Goal: Task Accomplishment & Management: Complete application form

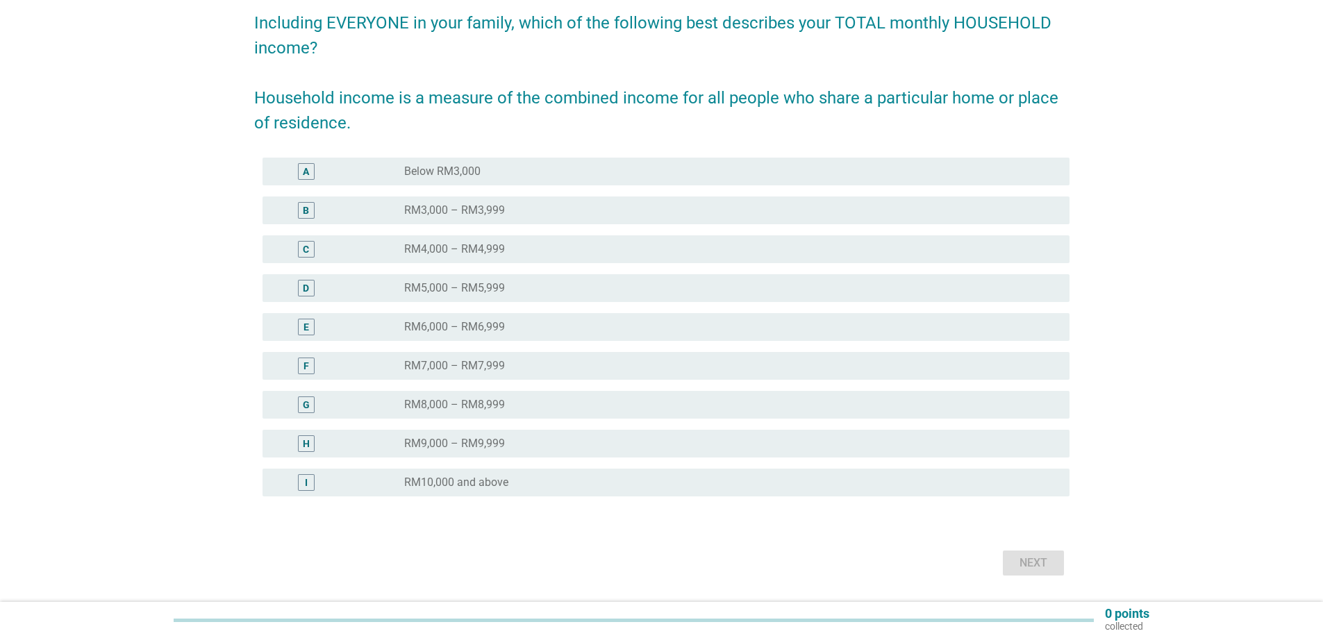
scroll to position [139, 0]
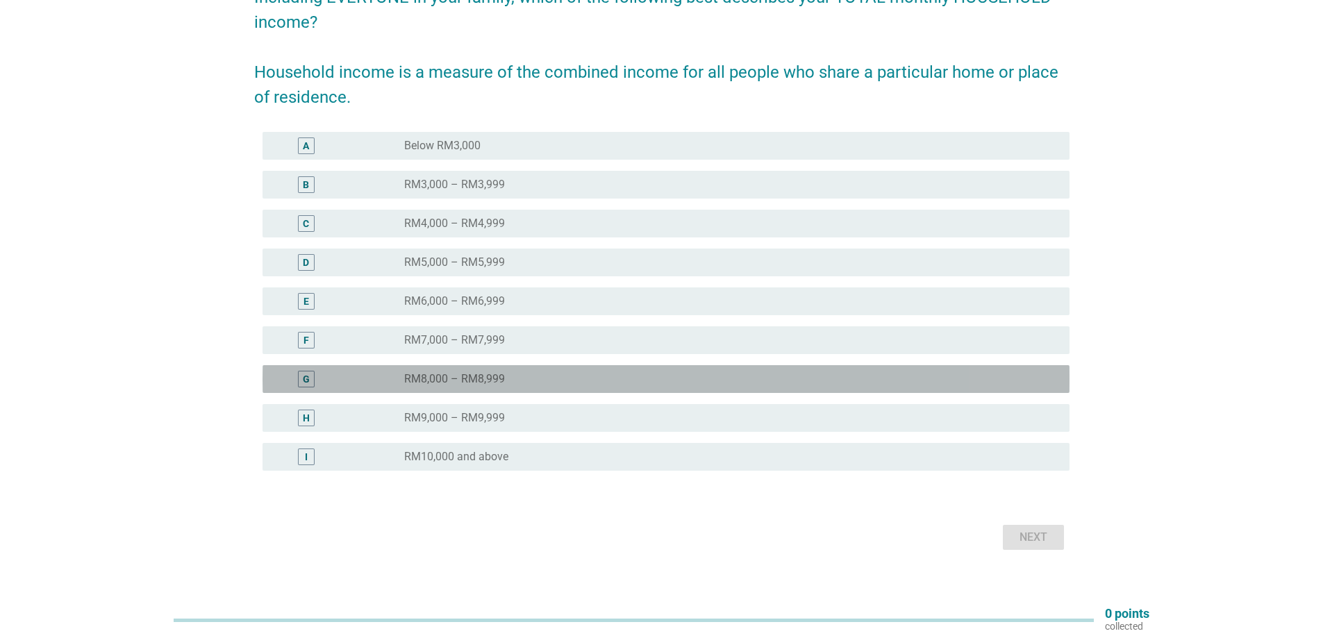
click at [306, 379] on div "G" at bounding box center [306, 379] width 7 height 15
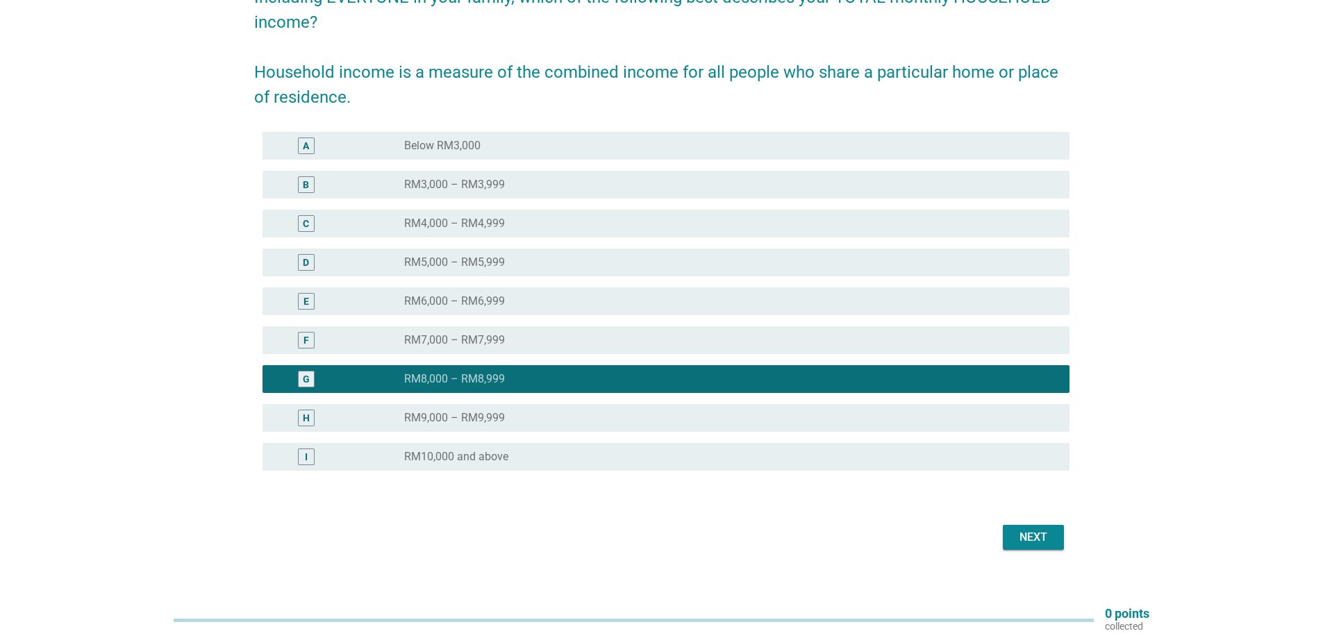
click at [1038, 538] on div "Next" at bounding box center [1033, 537] width 39 height 17
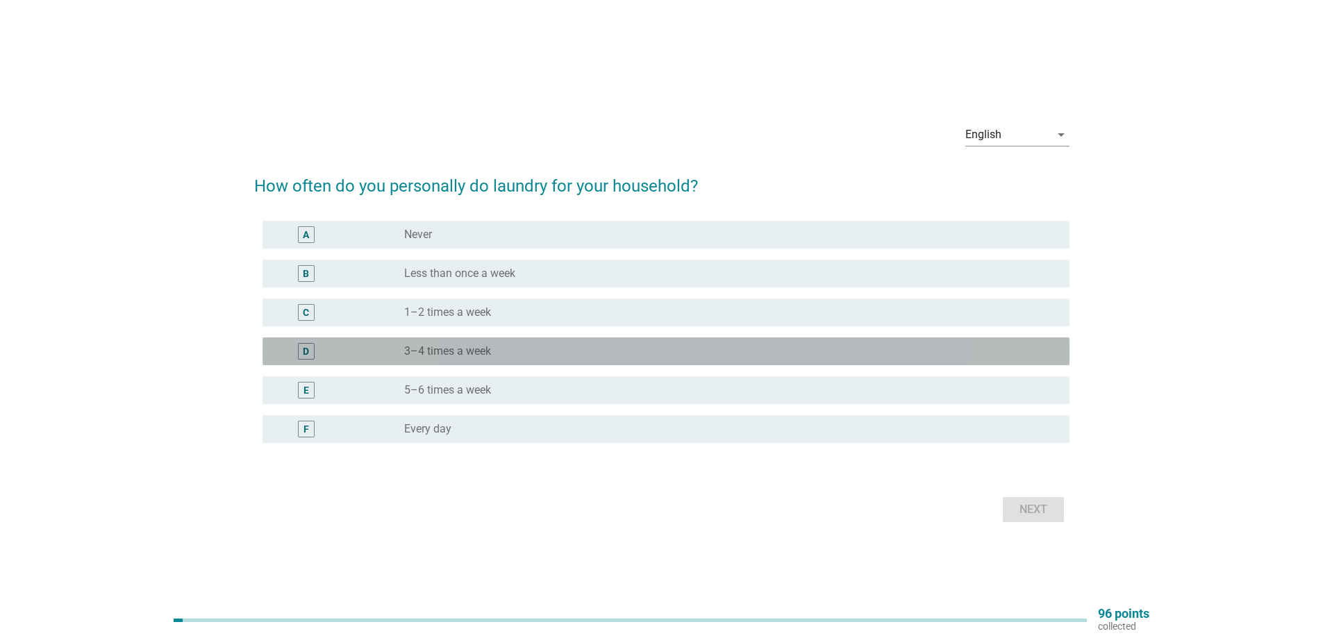
click at [303, 345] on div "D" at bounding box center [306, 351] width 6 height 15
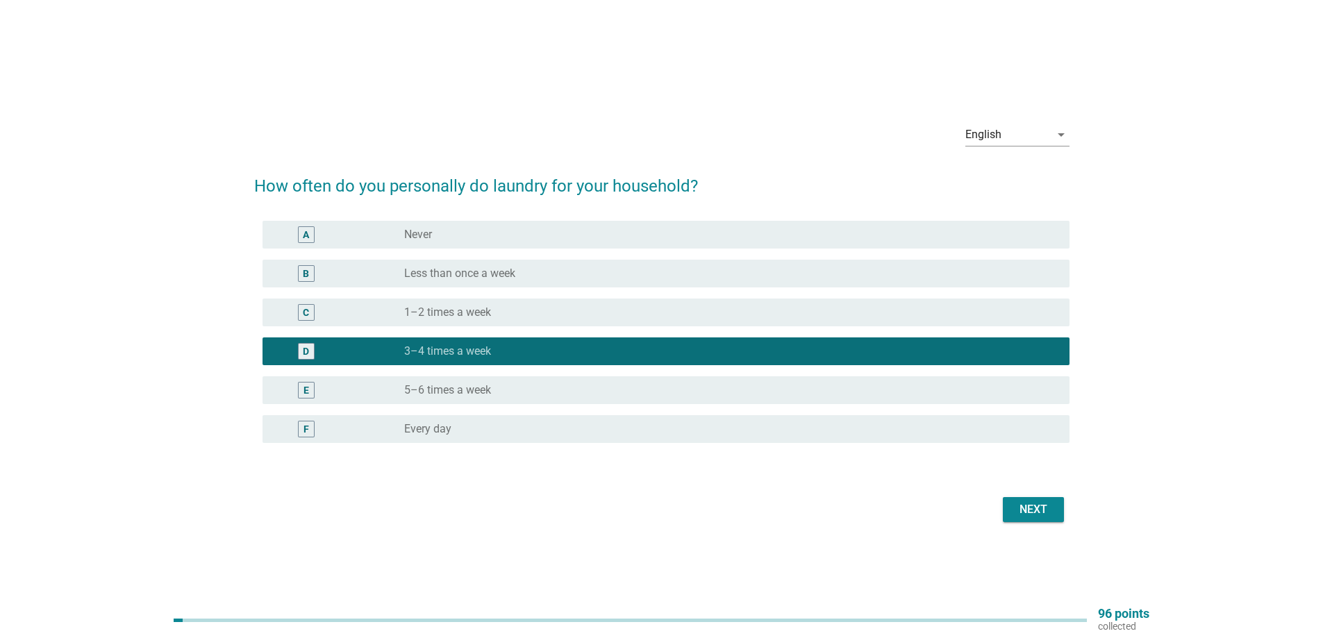
click at [1014, 516] on div "Next" at bounding box center [1033, 509] width 39 height 17
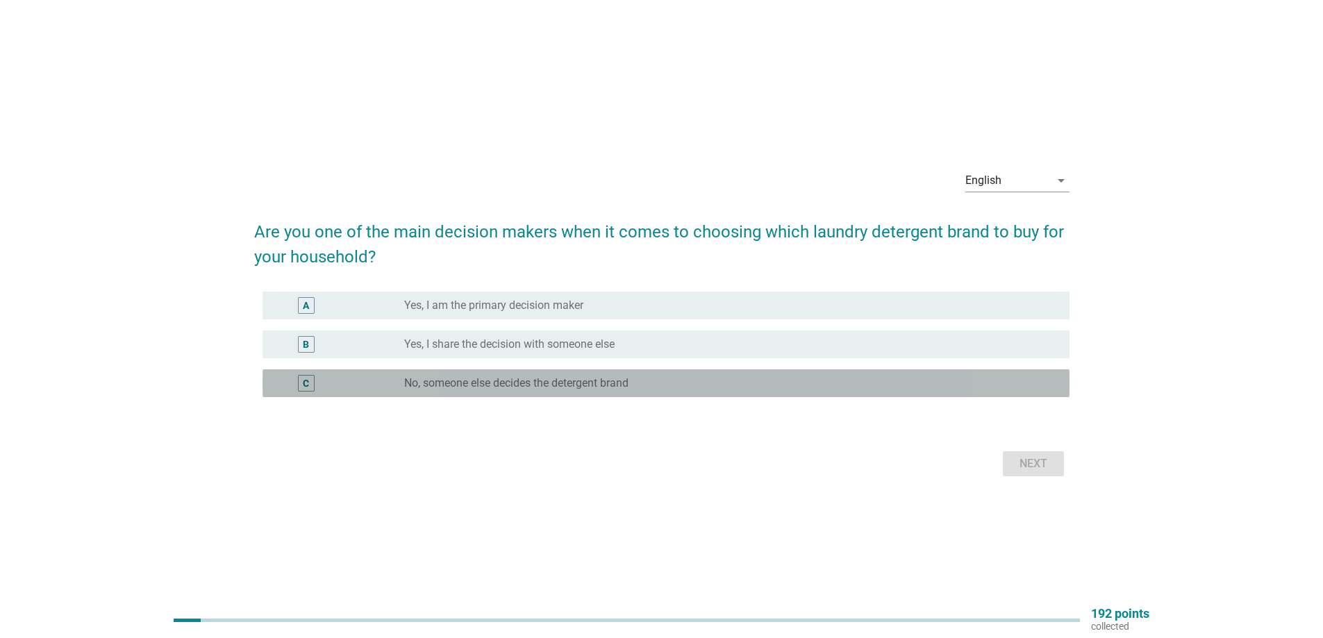
click at [292, 381] on div "C" at bounding box center [306, 383] width 65 height 17
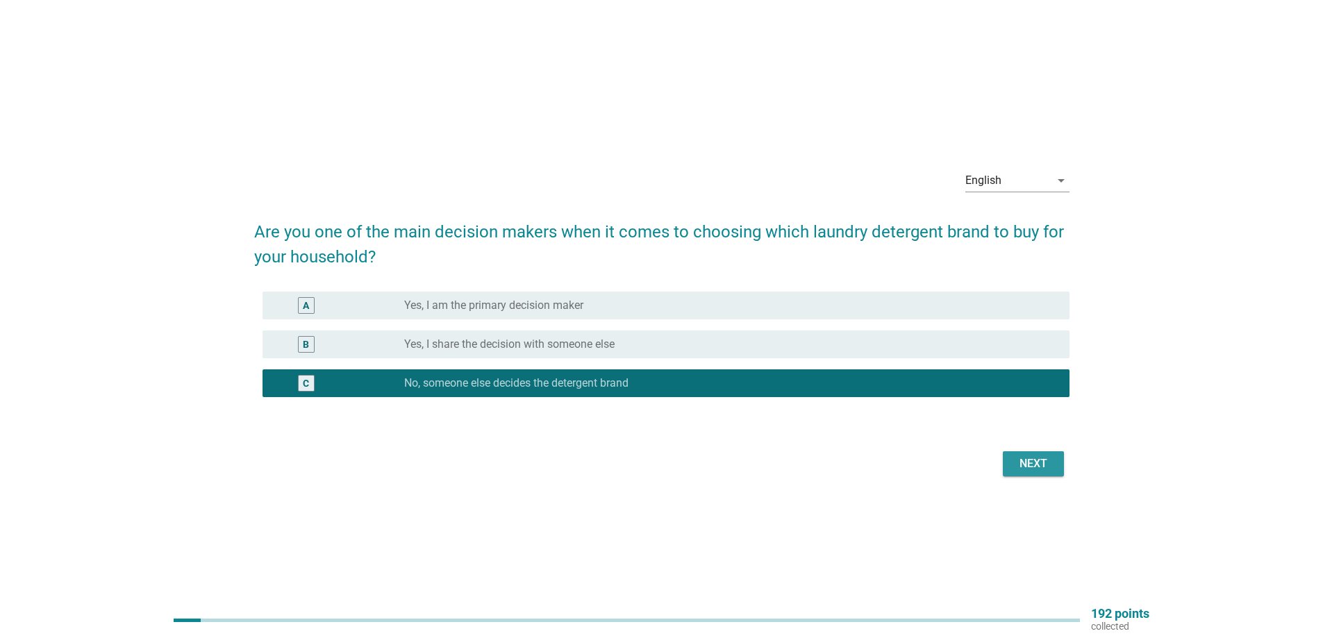
drag, startPoint x: 1038, startPoint y: 463, endPoint x: 1032, endPoint y: 456, distance: 8.4
click at [1035, 461] on div "Next" at bounding box center [1033, 464] width 39 height 17
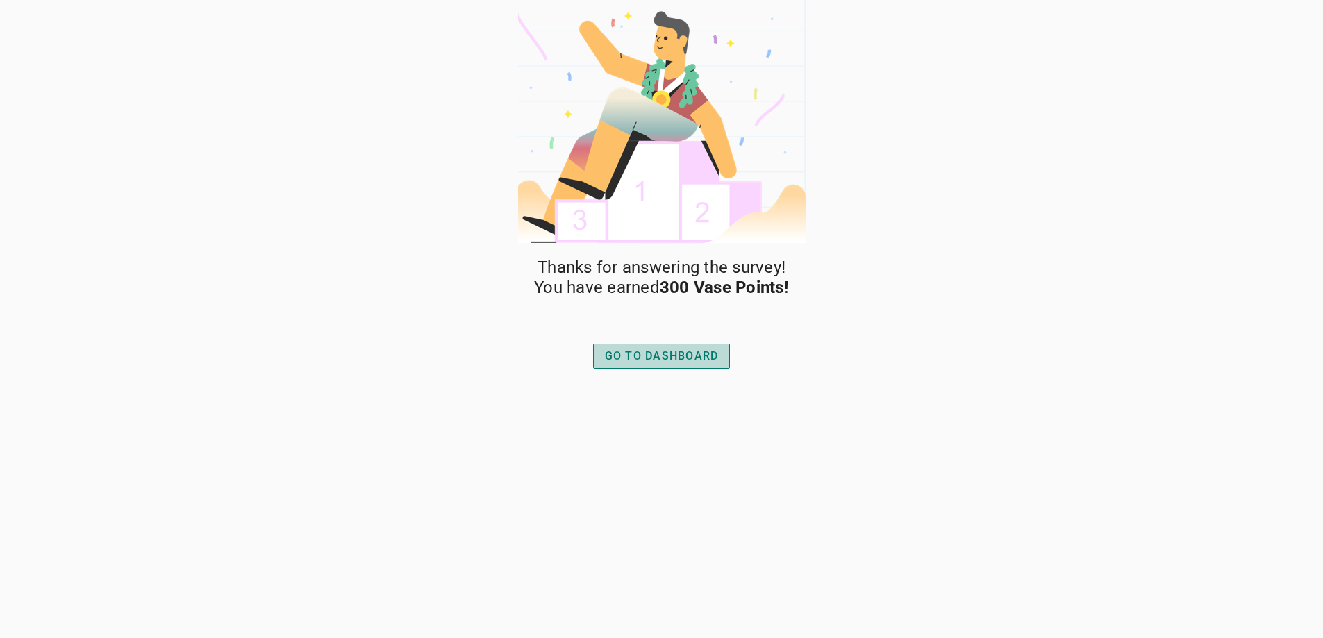
click at [636, 346] on button "GO TO DASHBOARD" at bounding box center [662, 356] width 138 height 25
click at [674, 370] on div "GO TO DASHBOARD" at bounding box center [662, 356] width 149 height 33
